Goal: Find specific page/section: Find specific page/section

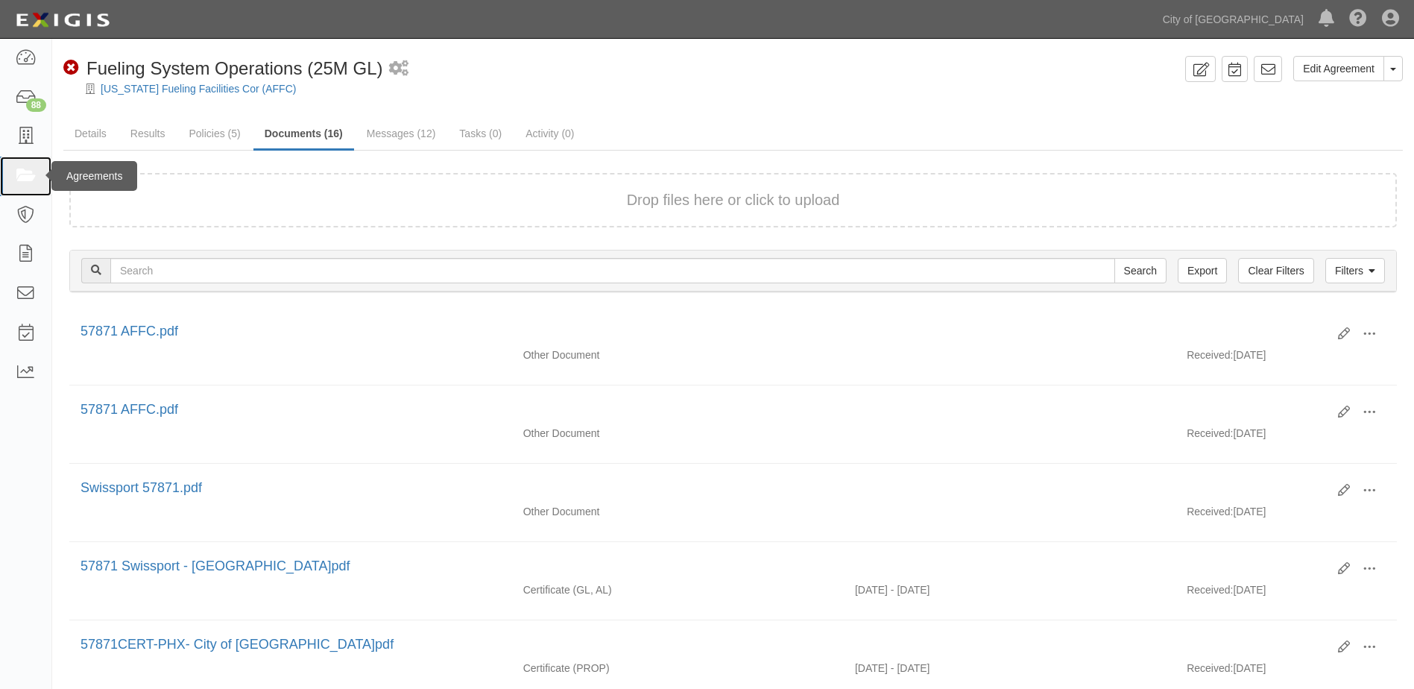
click at [23, 173] on icon at bounding box center [25, 176] width 21 height 17
click at [25, 150] on link at bounding box center [25, 136] width 51 height 39
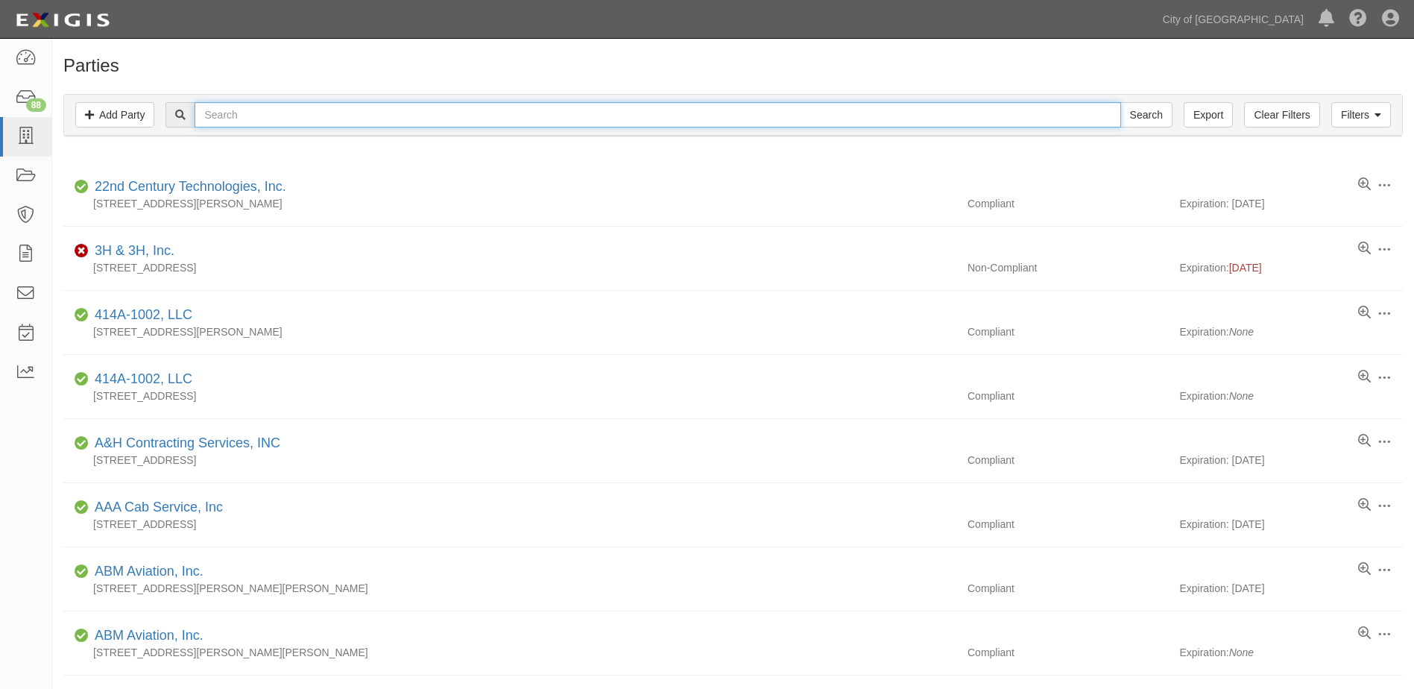
click at [217, 118] on input "text" at bounding box center [657, 114] width 926 height 25
type input "exeter"
click at [1120, 102] on input "Search" at bounding box center [1146, 114] width 52 height 25
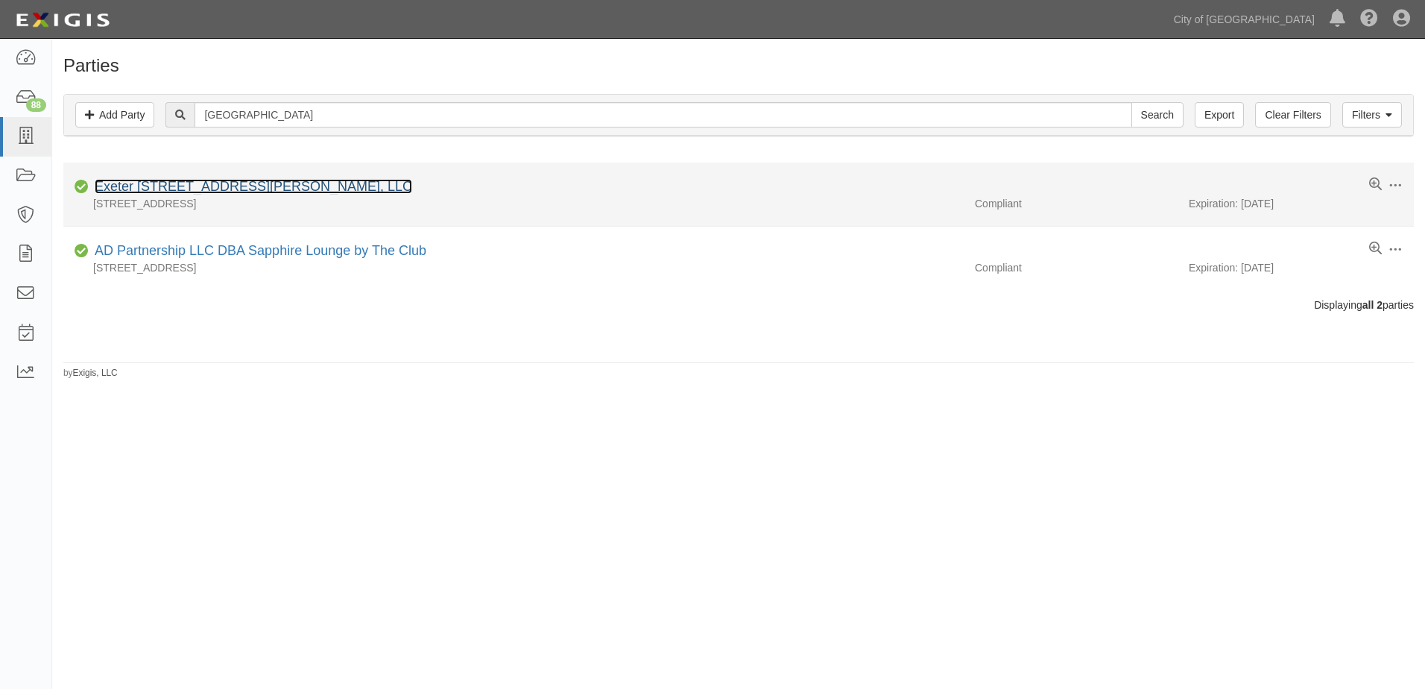
click at [131, 183] on link "Exeter [STREET_ADDRESS][PERSON_NAME], LLC" at bounding box center [253, 186] width 317 height 15
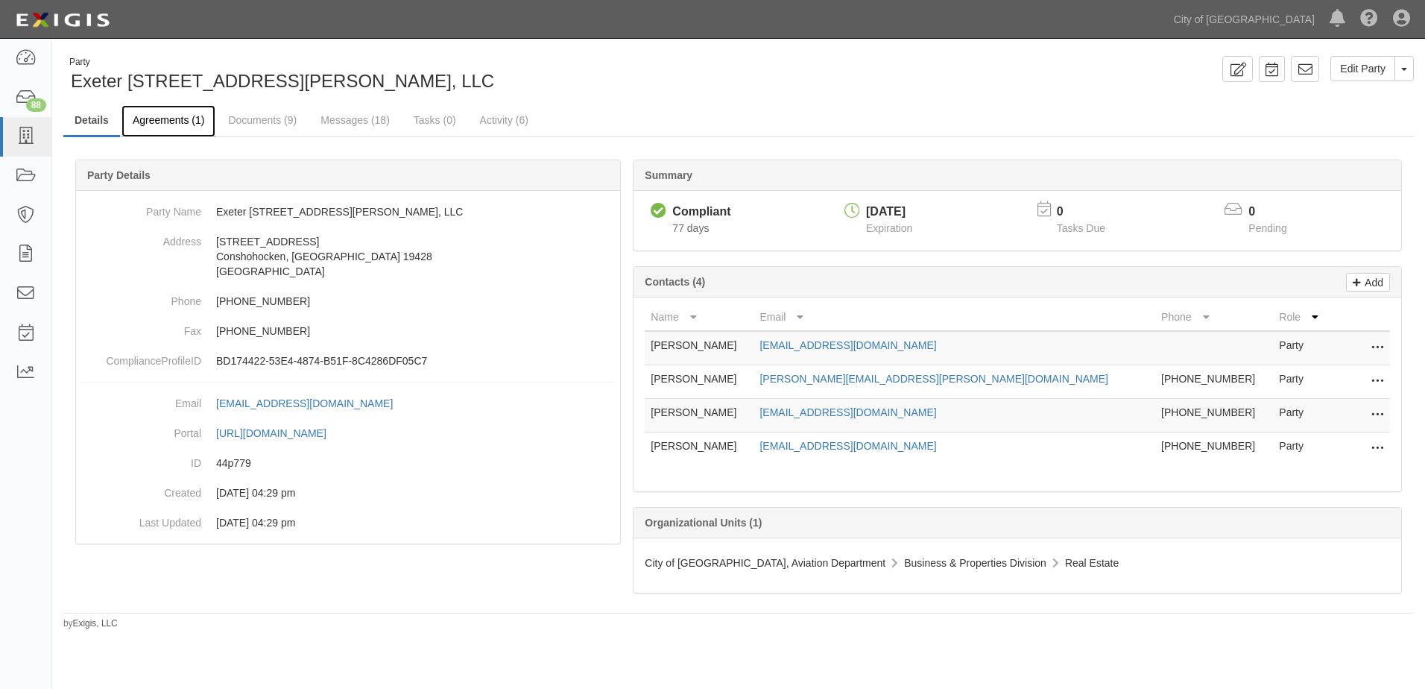
click at [184, 125] on link "Agreements (1)" at bounding box center [168, 121] width 94 height 32
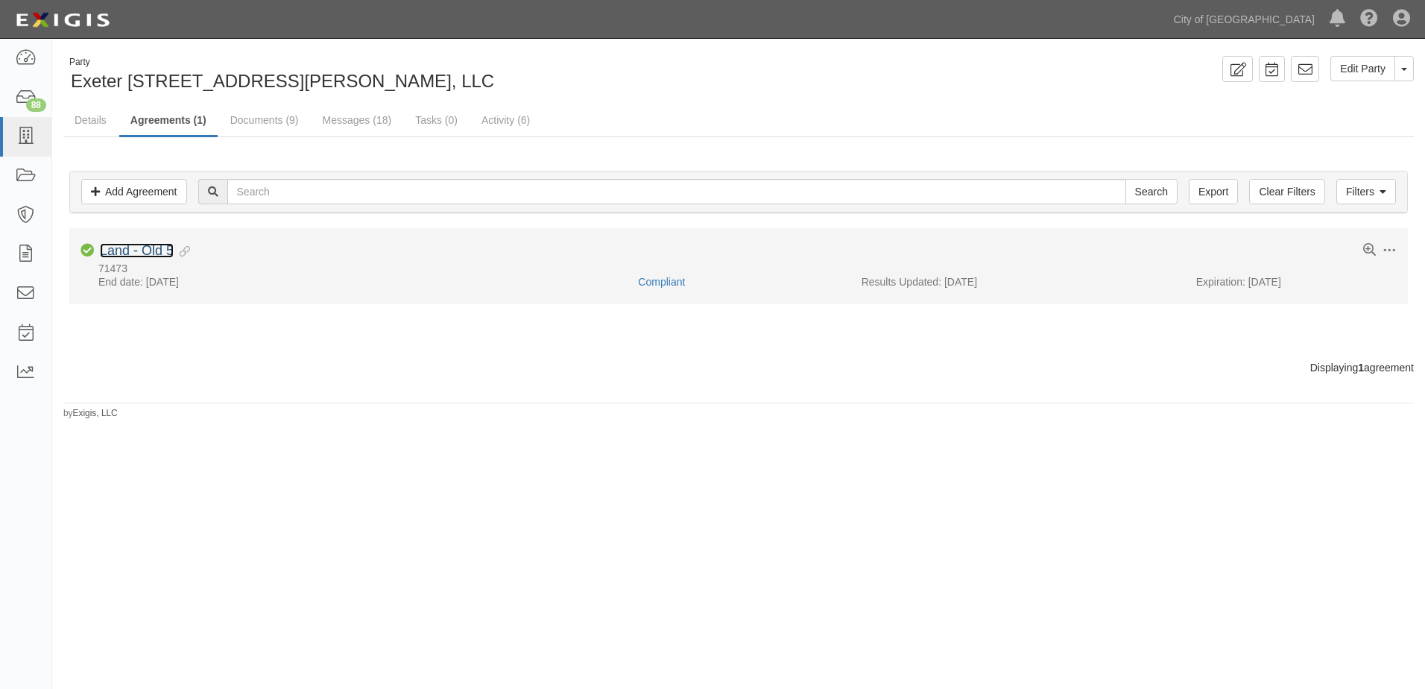
click at [163, 250] on link "Land - Old 5" at bounding box center [137, 250] width 74 height 15
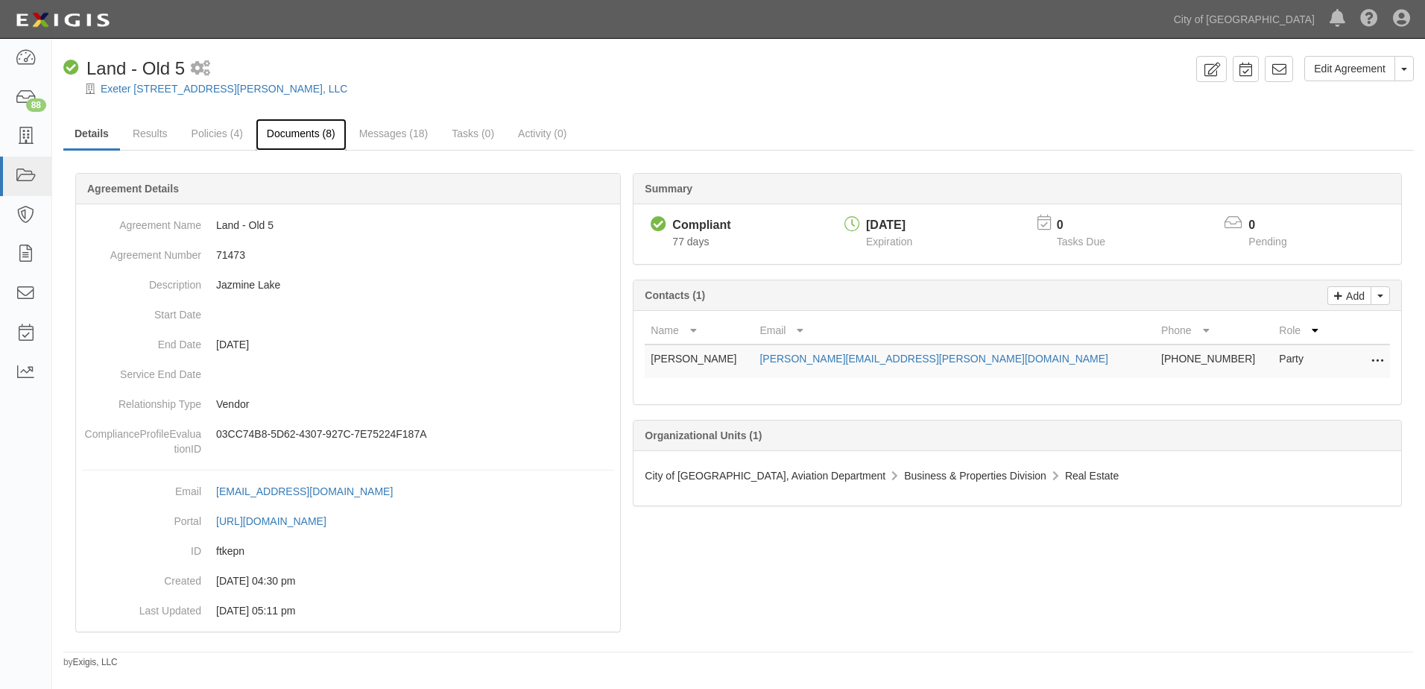
click at [284, 143] on link "Documents (8)" at bounding box center [301, 134] width 91 height 32
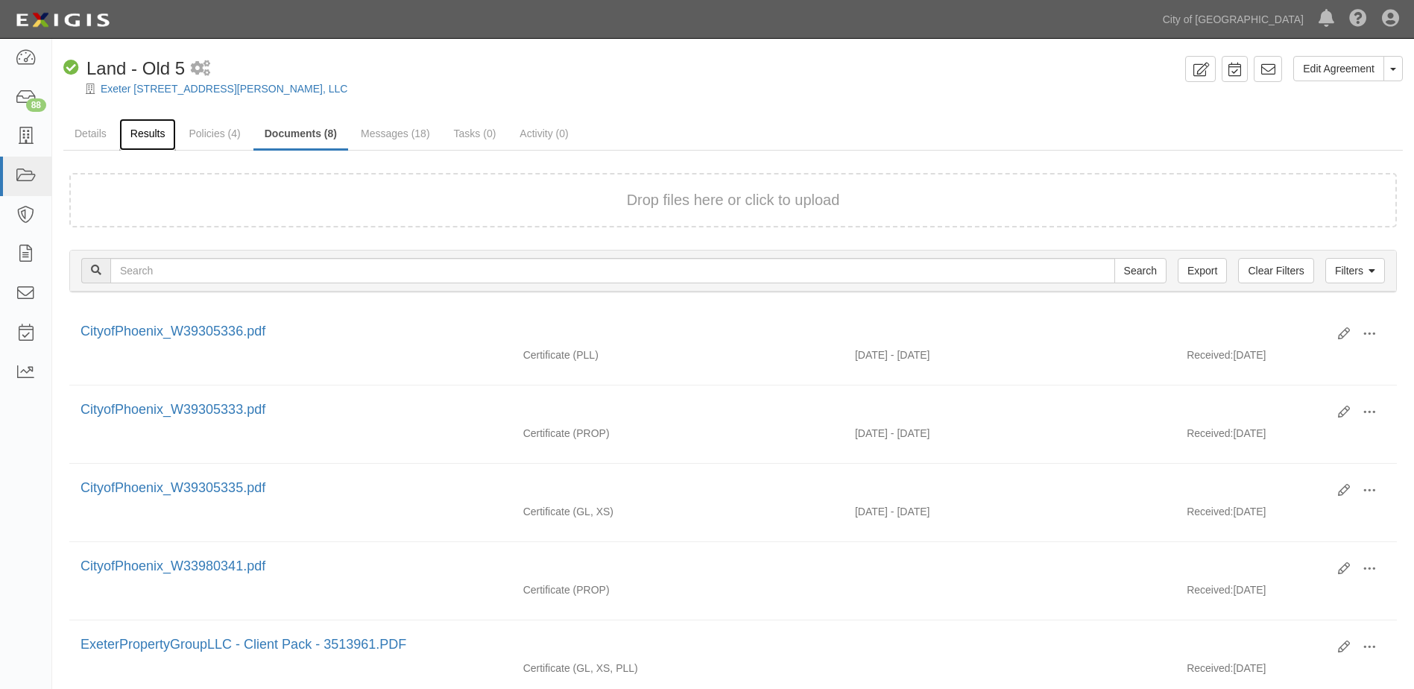
click at [173, 141] on link "Results" at bounding box center [147, 134] width 57 height 32
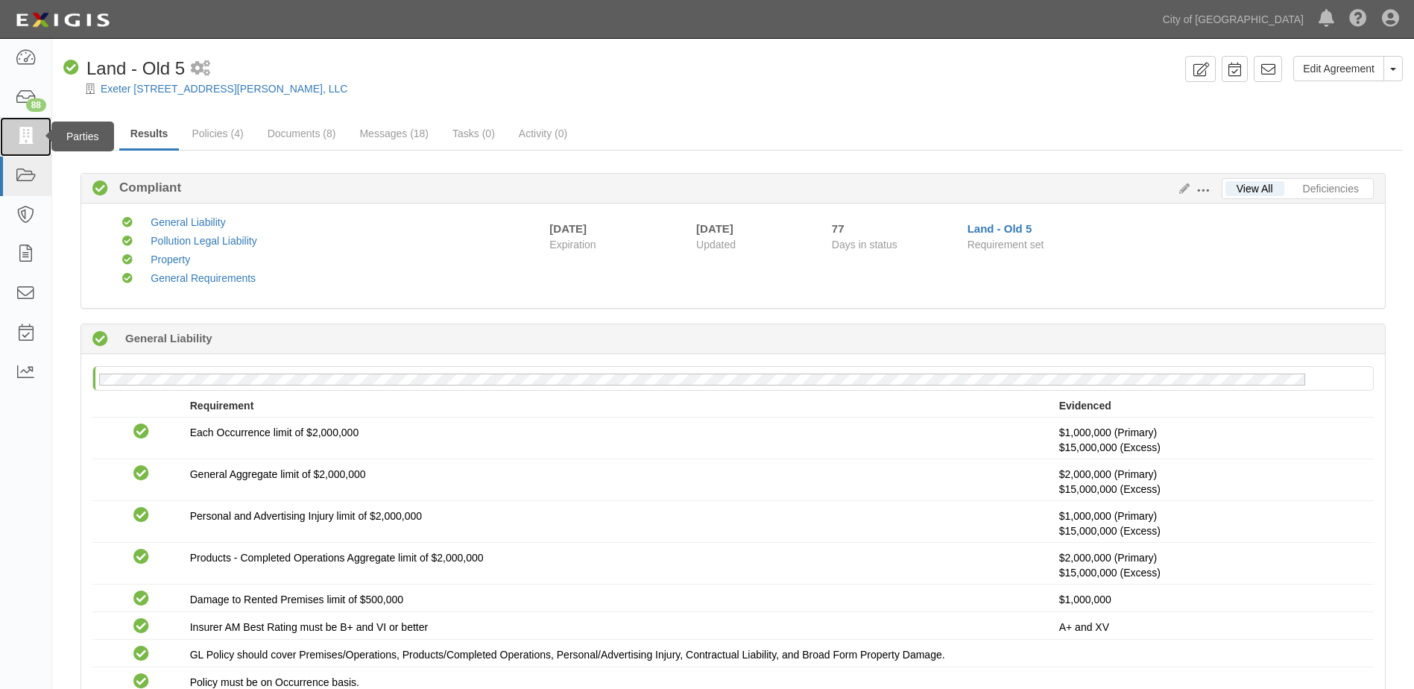
click at [31, 136] on icon at bounding box center [25, 136] width 21 height 17
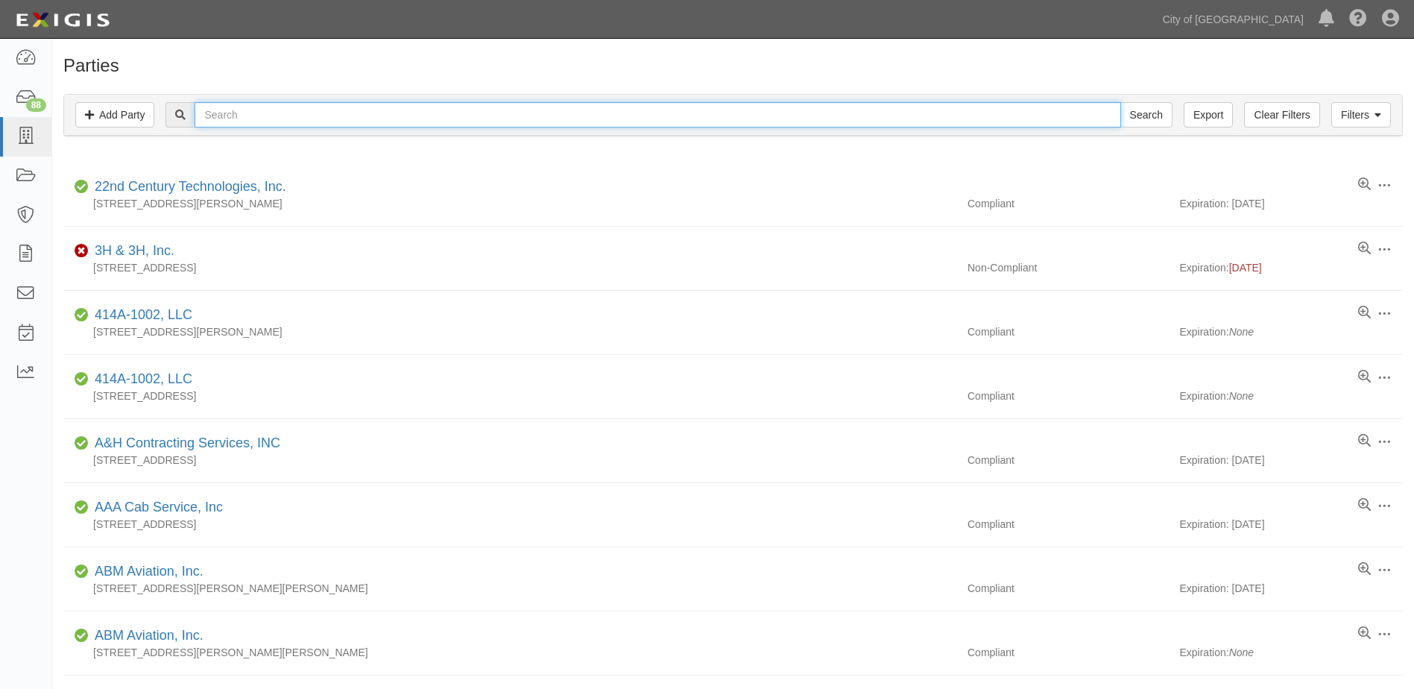
click at [315, 123] on input "text" at bounding box center [657, 114] width 926 height 25
type input "wtw"
click at [1120, 102] on input "Search" at bounding box center [1146, 114] width 52 height 25
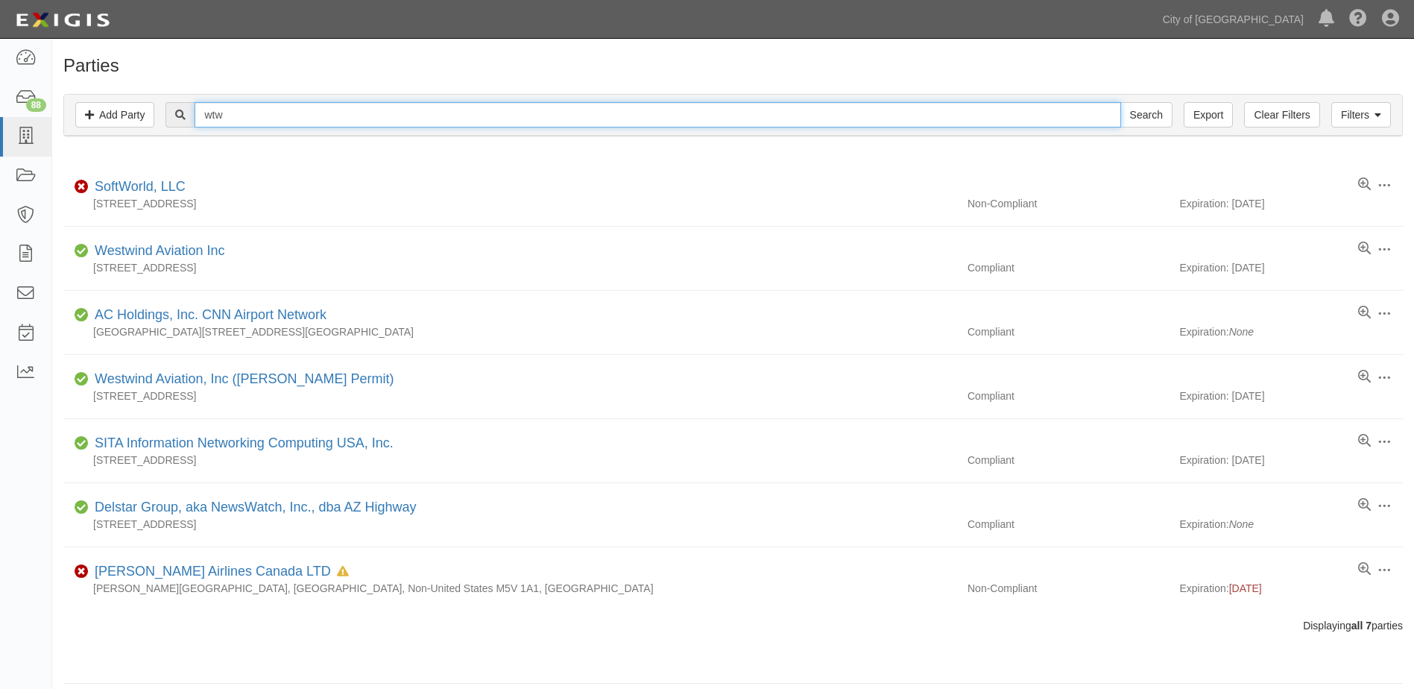
click at [239, 120] on input "wtw" at bounding box center [657, 114] width 926 height 25
click at [263, 111] on input "text" at bounding box center [657, 114] width 926 height 25
type input "cannon"
click at [1120, 102] on input "Search" at bounding box center [1146, 114] width 52 height 25
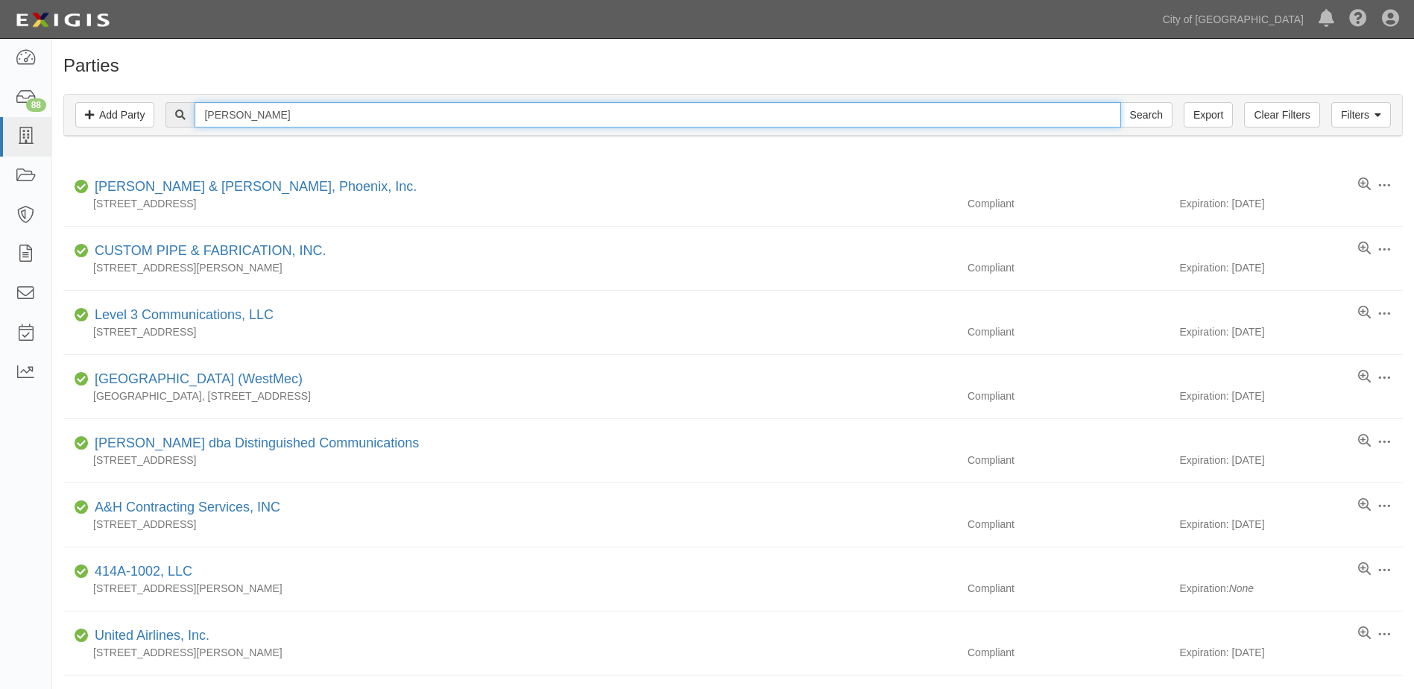
click at [263, 111] on input "cannon" at bounding box center [657, 114] width 926 height 25
type input "[PERSON_NAME]"
click at [1120, 102] on input "Search" at bounding box center [1146, 114] width 52 height 25
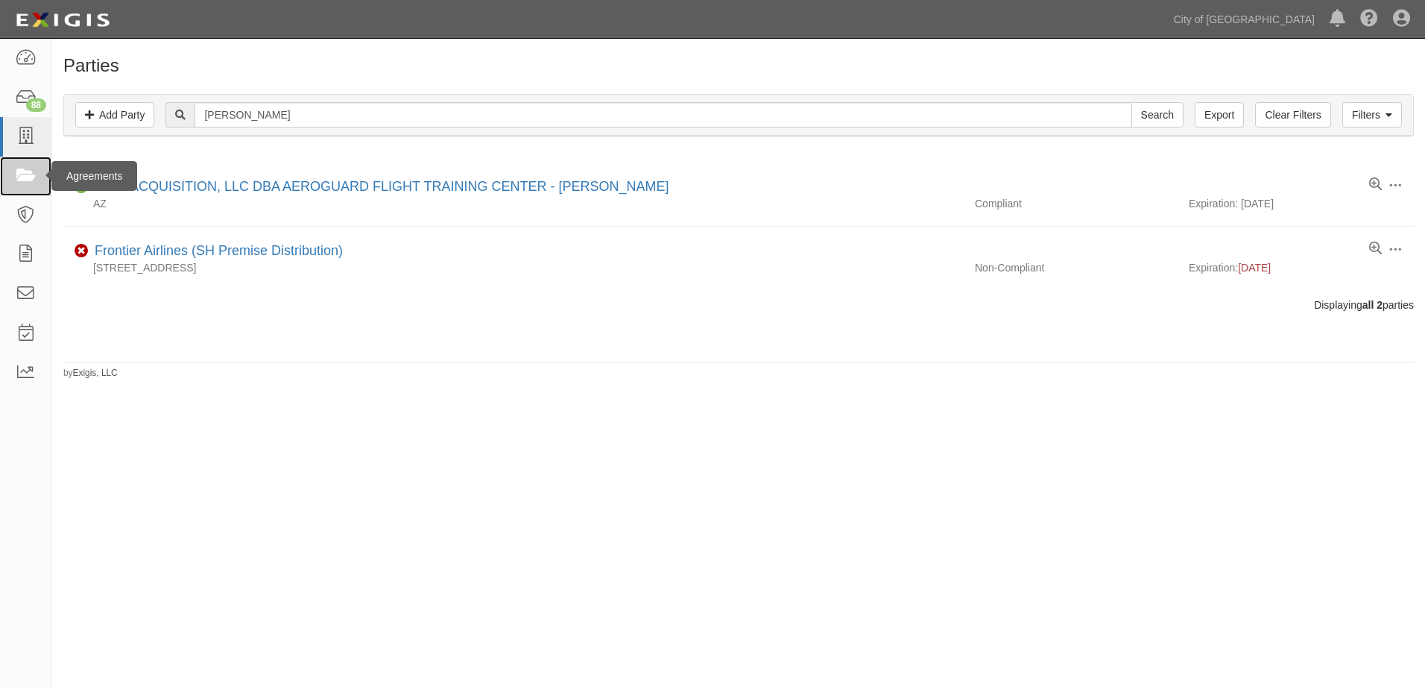
click at [38, 180] on link at bounding box center [25, 175] width 51 height 39
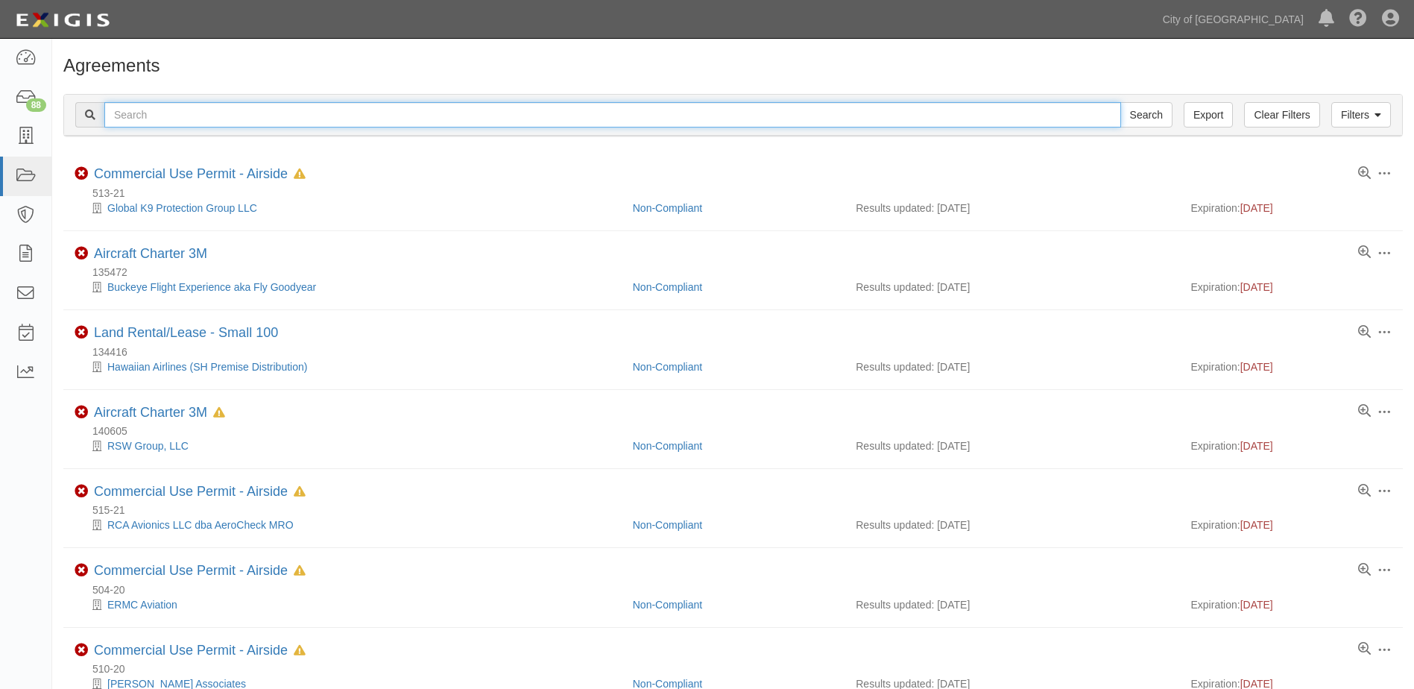
drag, startPoint x: 0, startPoint y: 0, endPoint x: 246, endPoint y: 118, distance: 272.6
click at [246, 118] on input "text" at bounding box center [612, 114] width 1016 height 25
paste input "153742"
type input "153742"
click at [1120, 102] on input "Search" at bounding box center [1146, 114] width 52 height 25
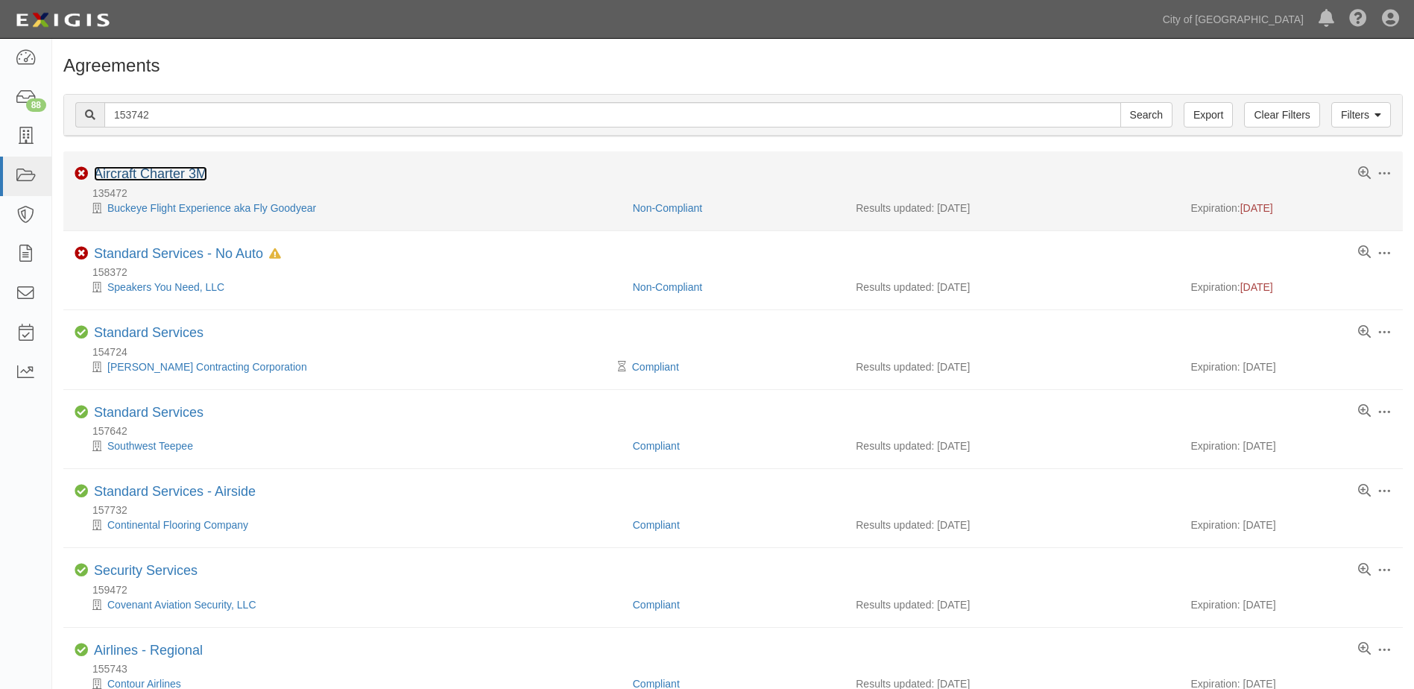
click at [199, 171] on link "Aircraft Charter 3M" at bounding box center [150, 173] width 113 height 15
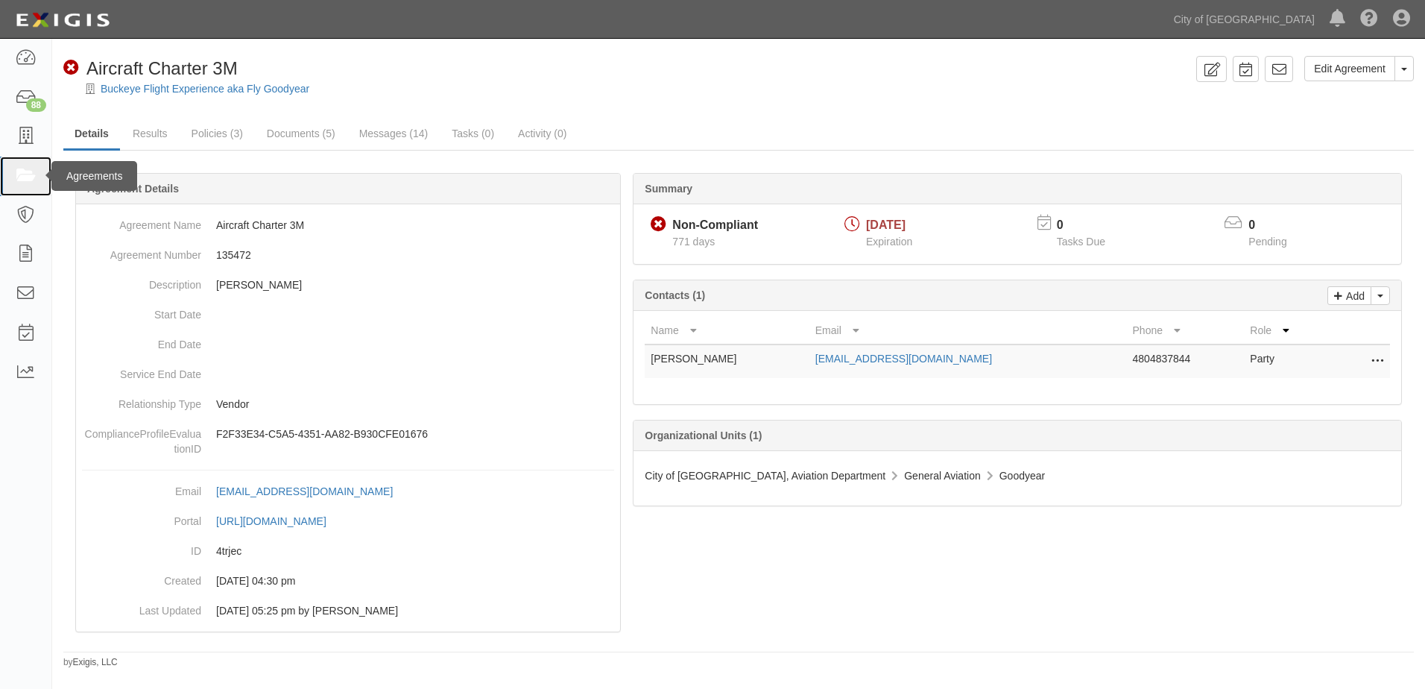
click at [22, 176] on icon at bounding box center [25, 176] width 21 height 17
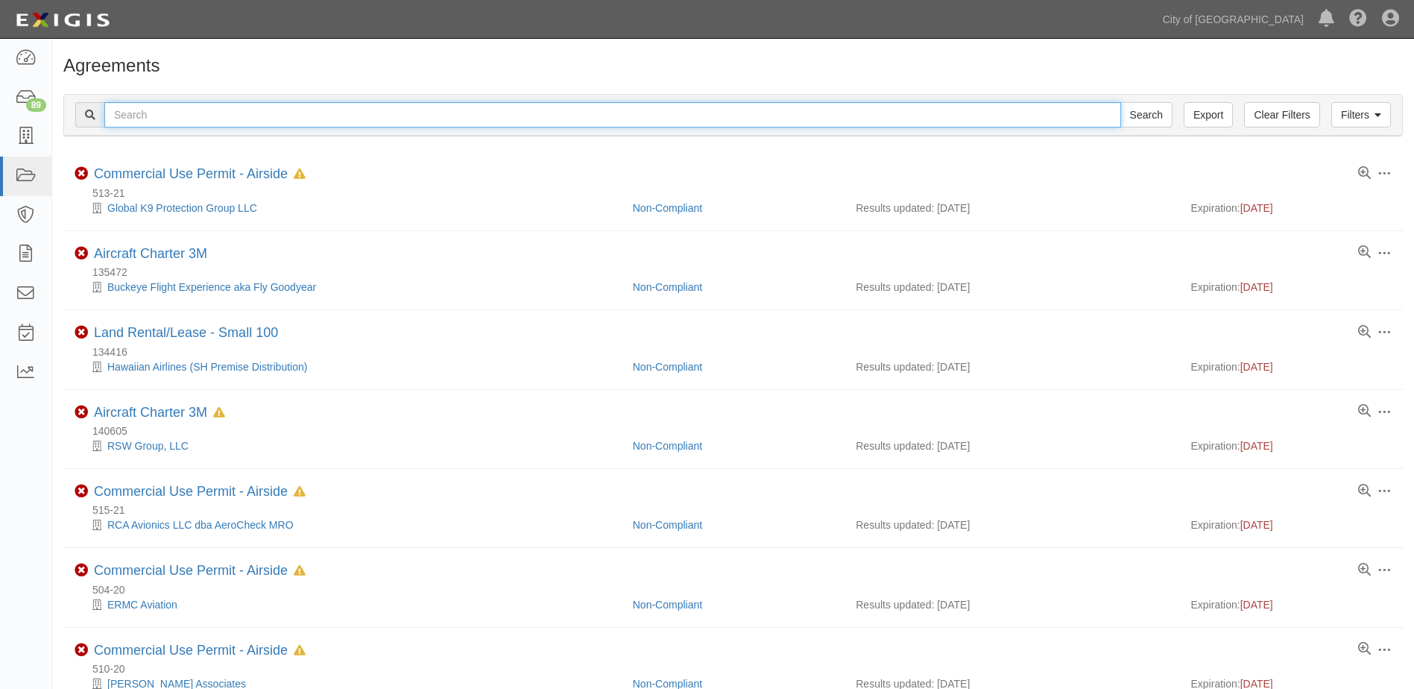
click at [276, 116] on input "text" at bounding box center [612, 114] width 1016 height 25
paste input "71473"
type input "71473"
click at [1120, 102] on input "Search" at bounding box center [1146, 114] width 52 height 25
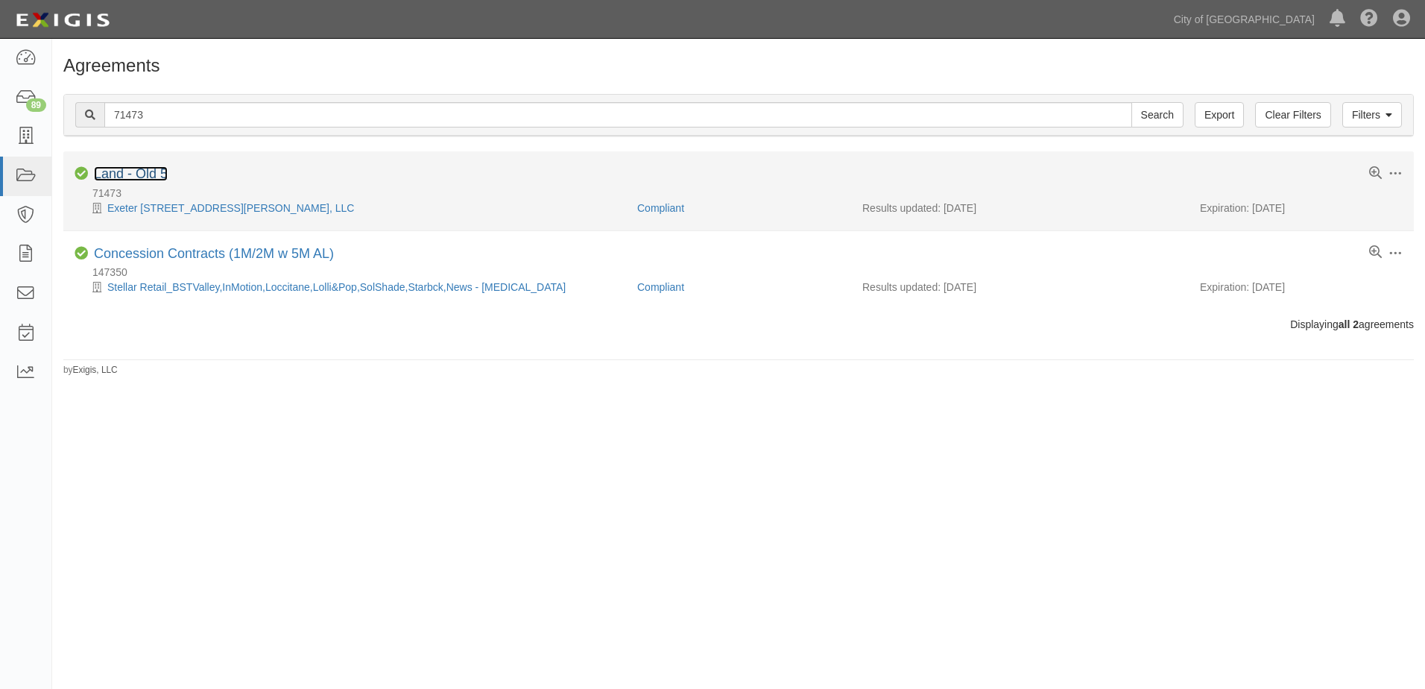
click at [142, 175] on link "Land - Old 5" at bounding box center [131, 173] width 74 height 15
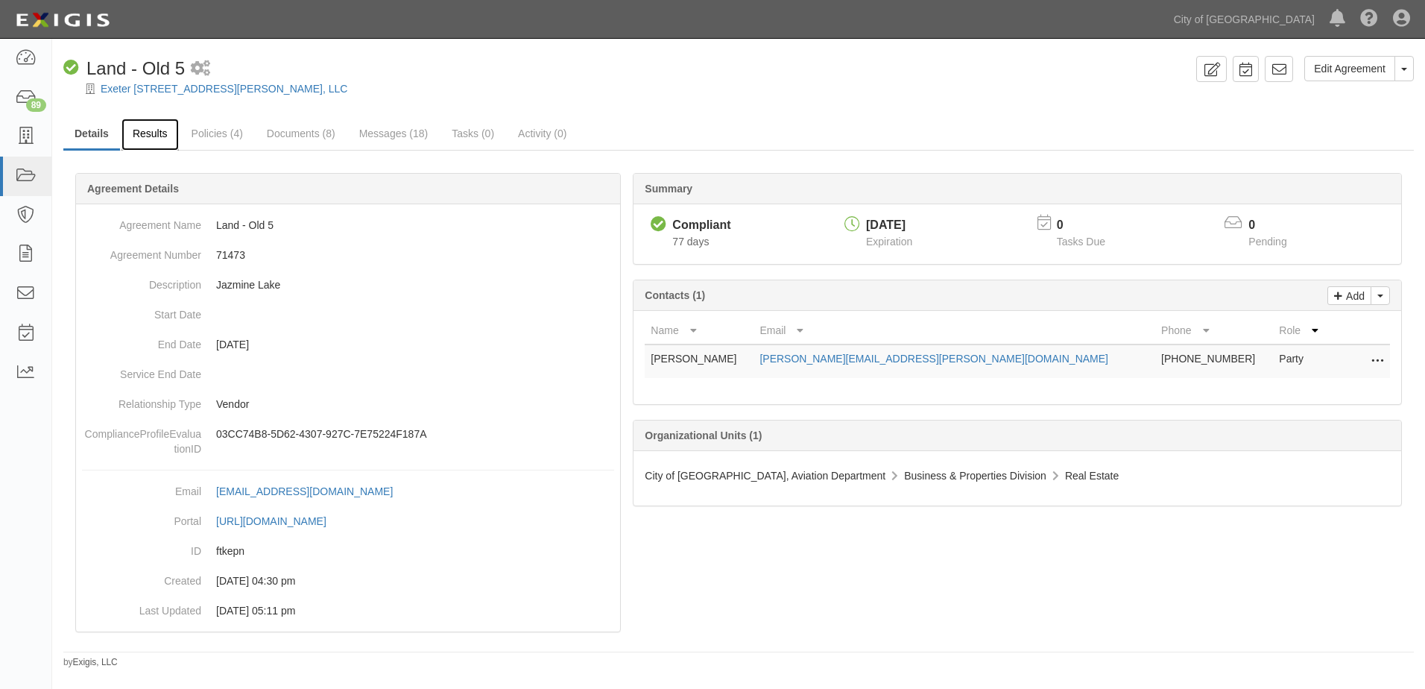
click at [148, 134] on link "Results" at bounding box center [149, 134] width 57 height 32
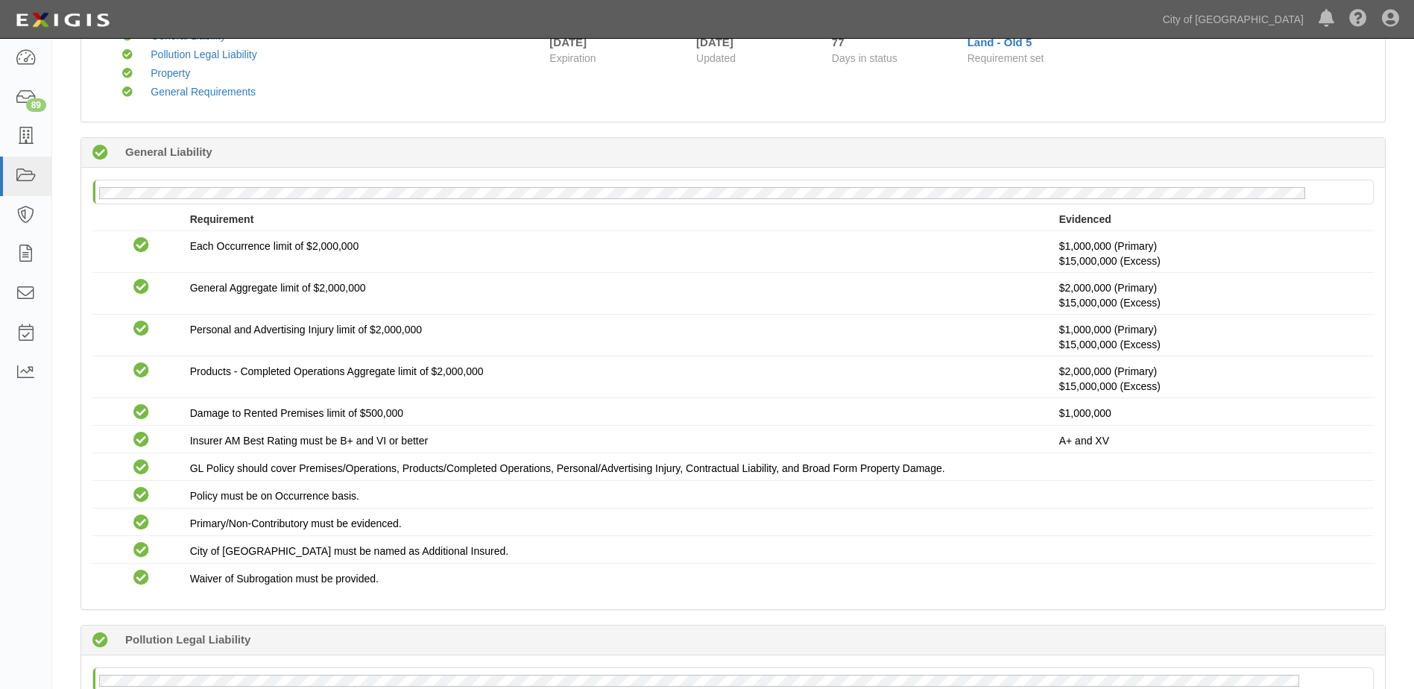
scroll to position [212, 0]
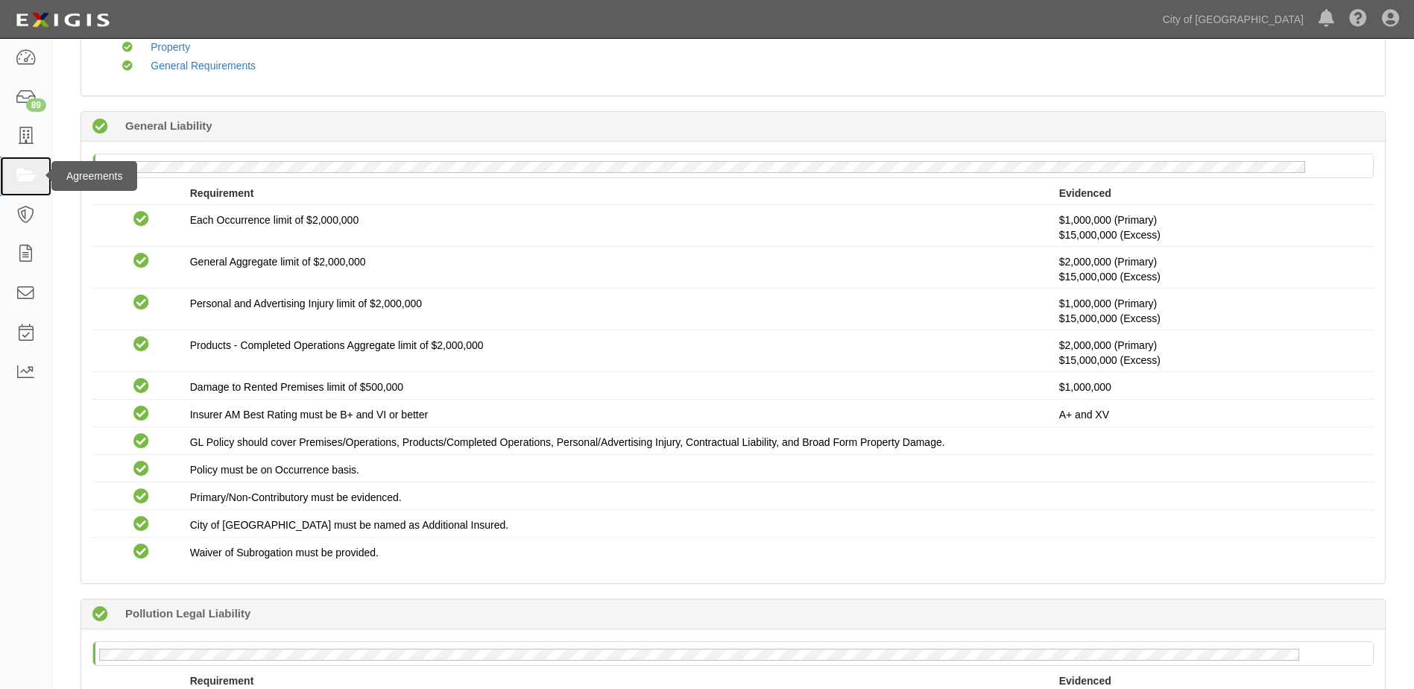
click at [25, 171] on icon at bounding box center [25, 176] width 21 height 17
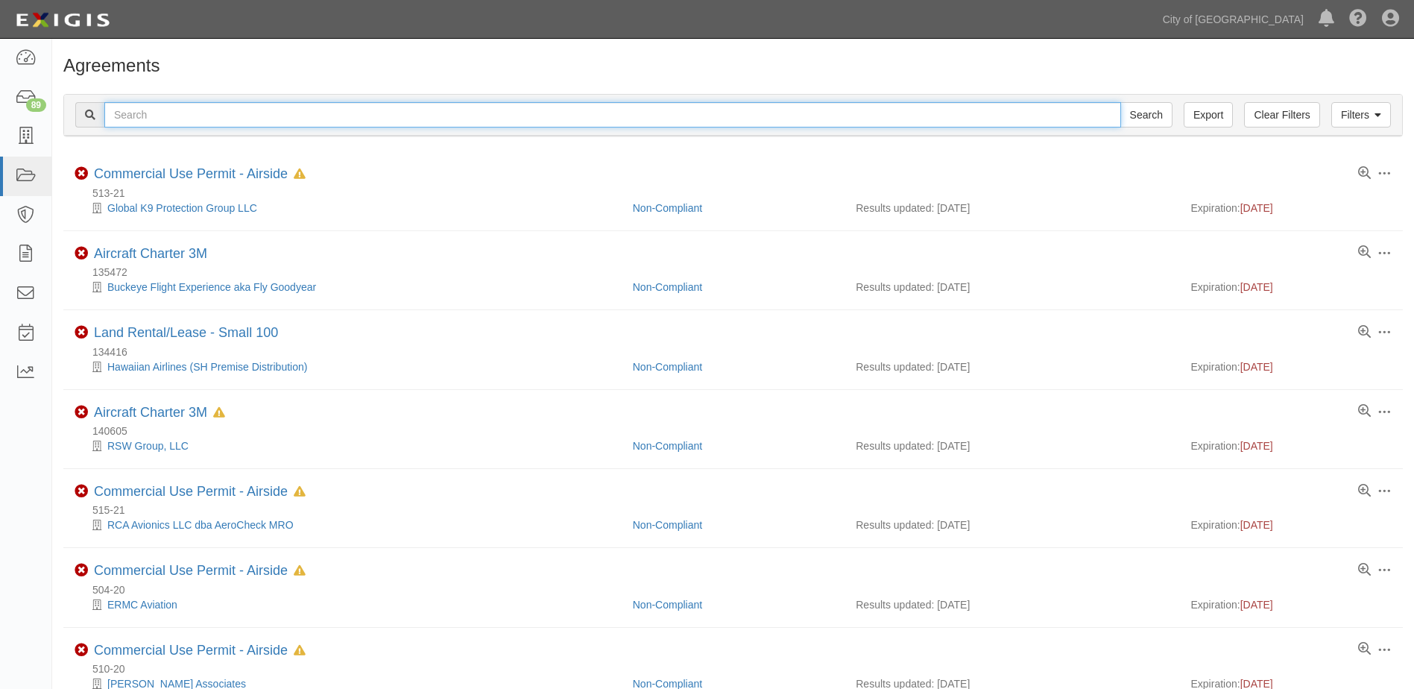
click at [191, 115] on input "text" at bounding box center [612, 114] width 1016 height 25
paste input "153742"
type input "153742"
click at [1120, 102] on input "Search" at bounding box center [1146, 114] width 52 height 25
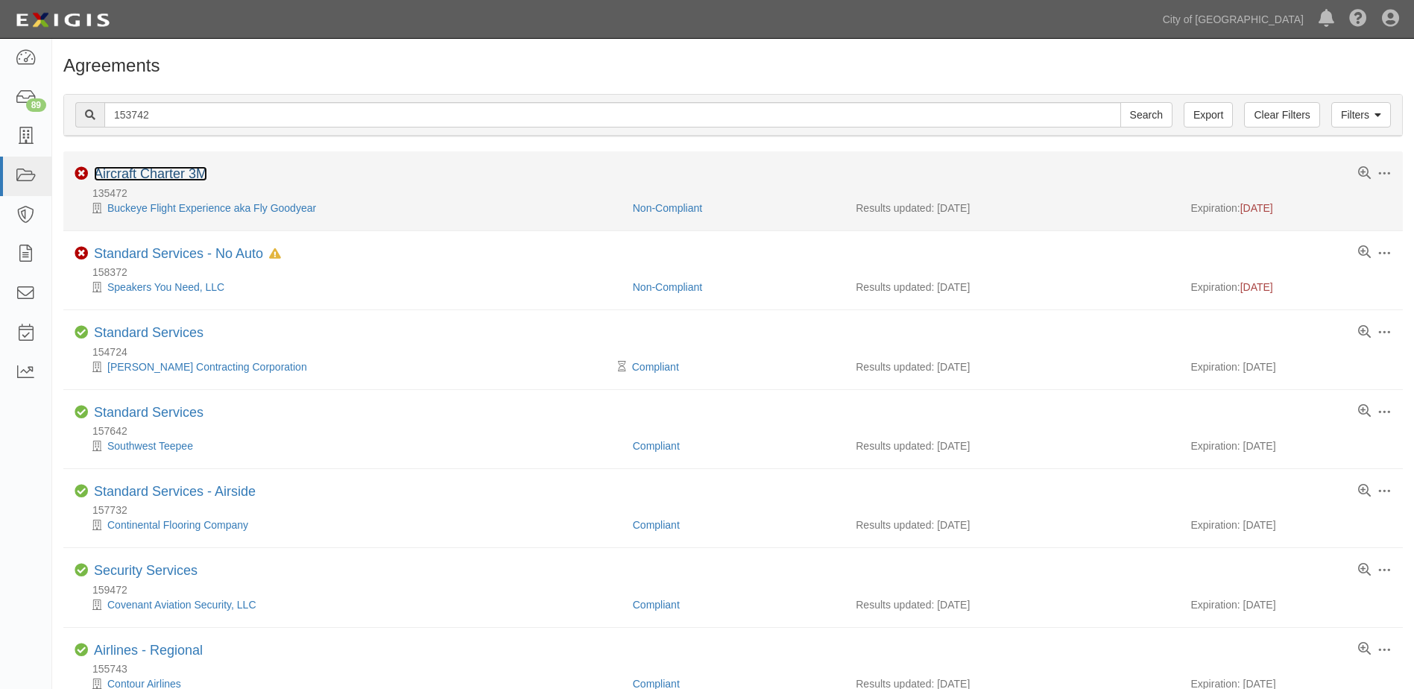
click at [156, 172] on link "Aircraft Charter 3M" at bounding box center [150, 173] width 113 height 15
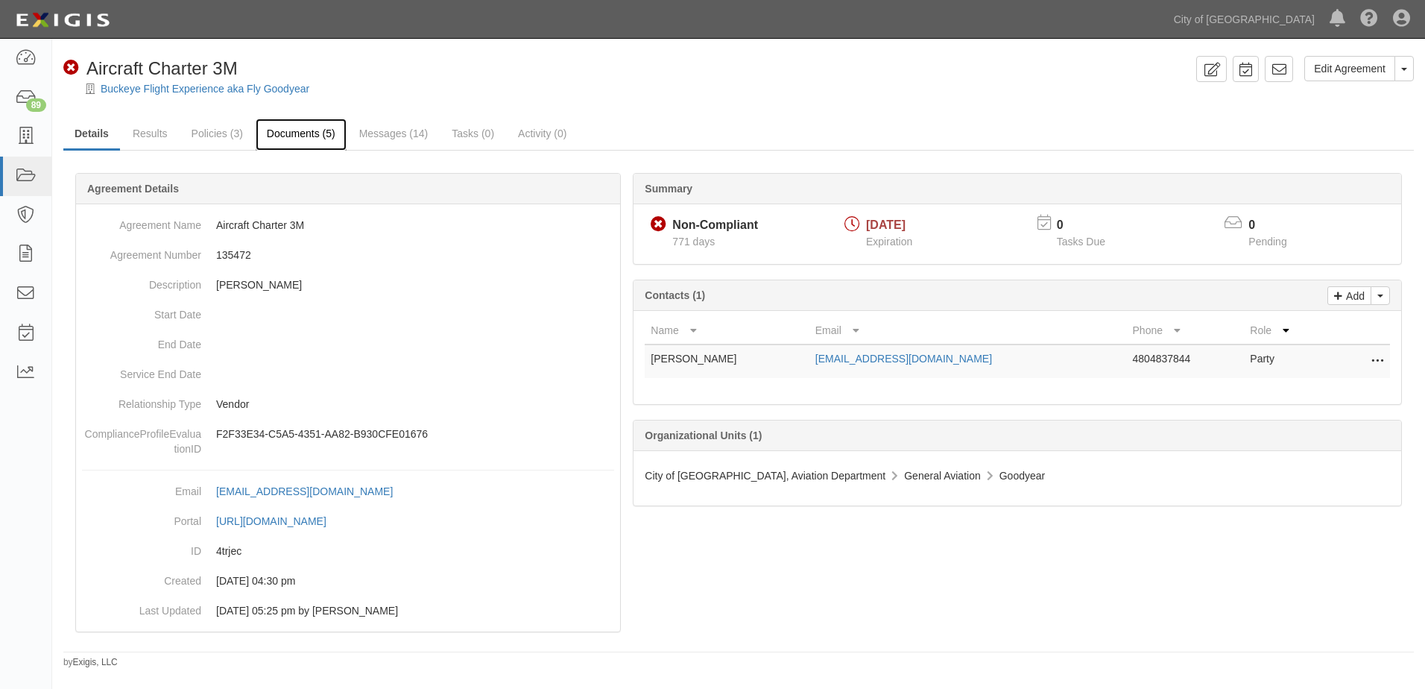
click at [299, 137] on link "Documents (5)" at bounding box center [301, 134] width 91 height 32
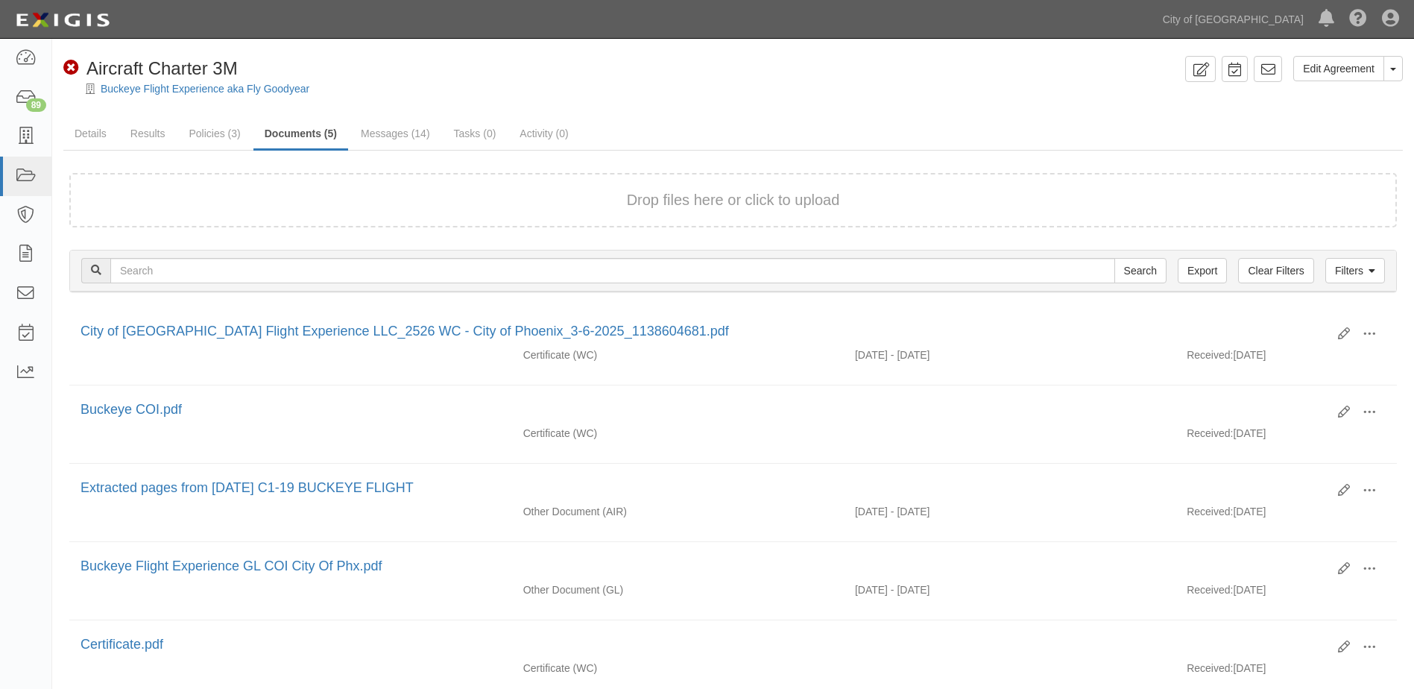
click at [744, 209] on button "Drop files here or click to upload" at bounding box center [733, 200] width 213 height 22
